Goal: Task Accomplishment & Management: Manage account settings

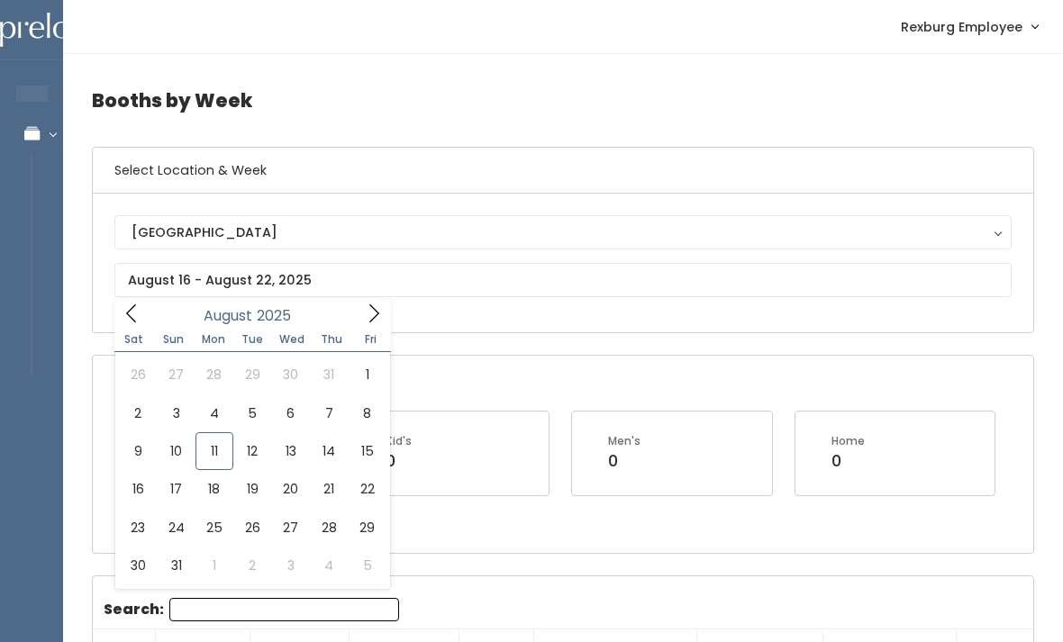
scroll to position [0, 163]
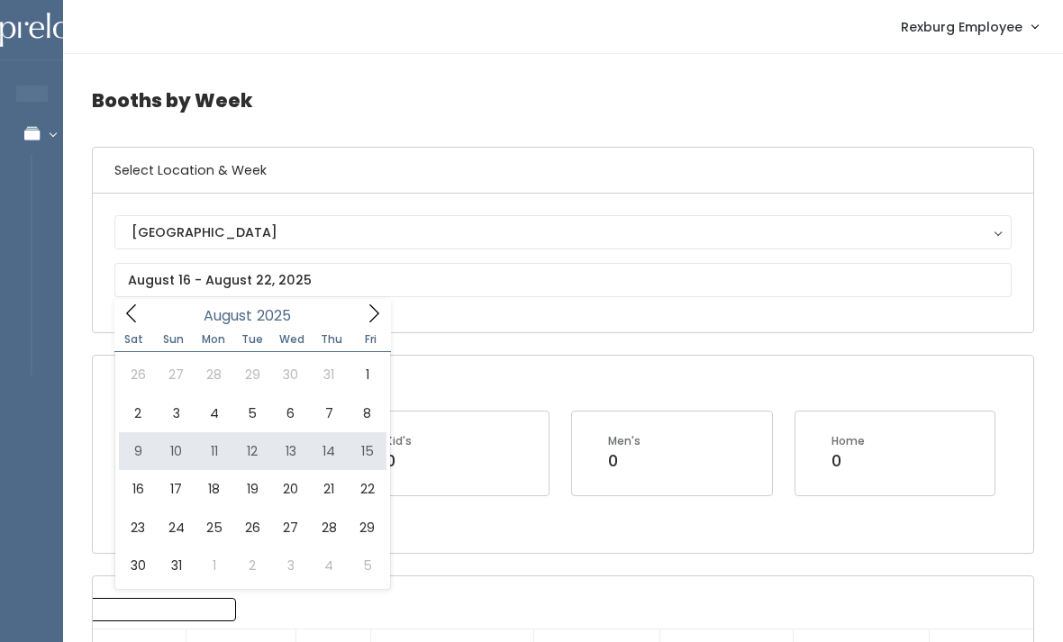
type input "[DATE] to [DATE]"
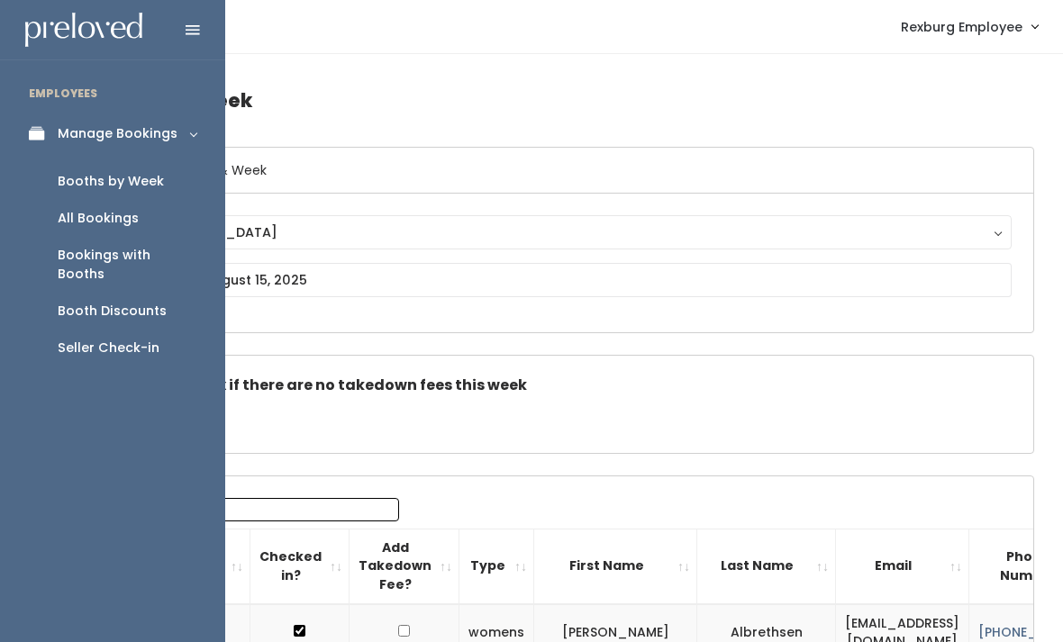
click at [152, 302] on div "Booth Discounts" at bounding box center [112, 311] width 109 height 19
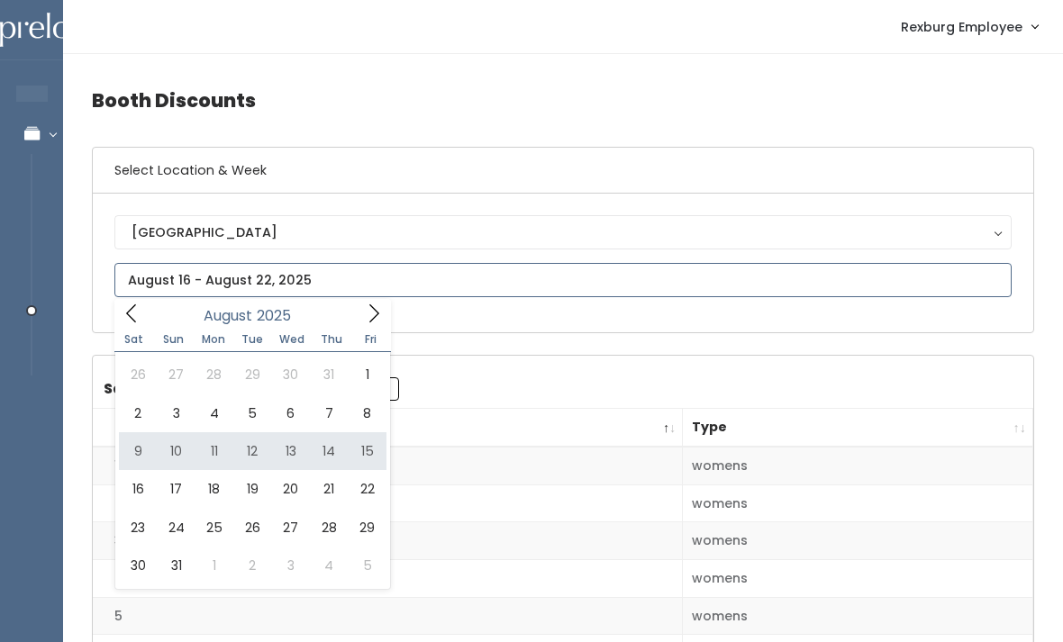
type input "[DATE] to [DATE]"
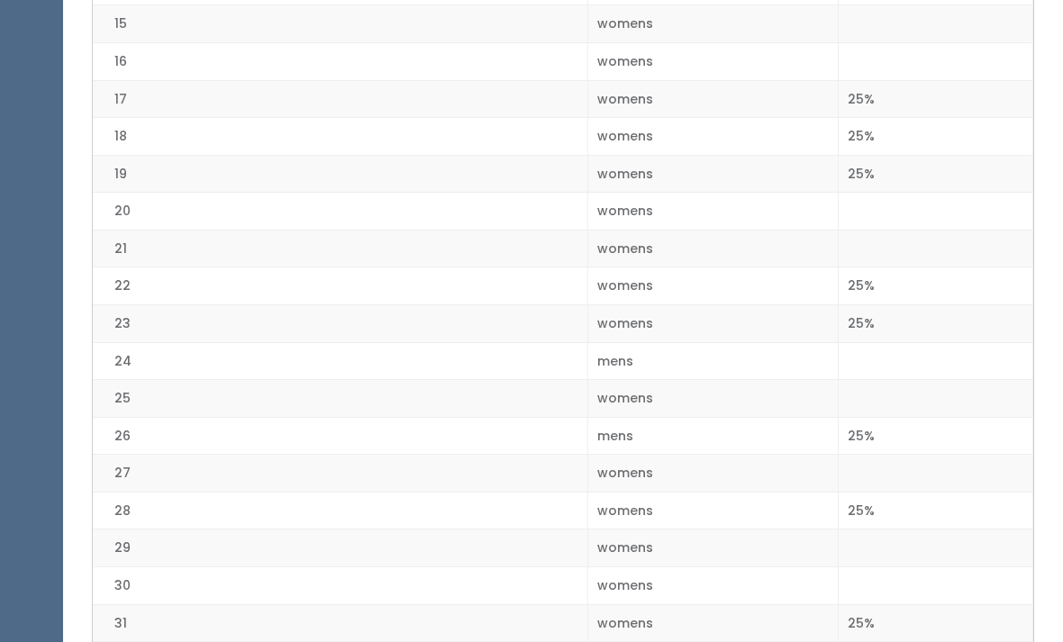
scroll to position [967, 0]
